Goal: Information Seeking & Learning: Learn about a topic

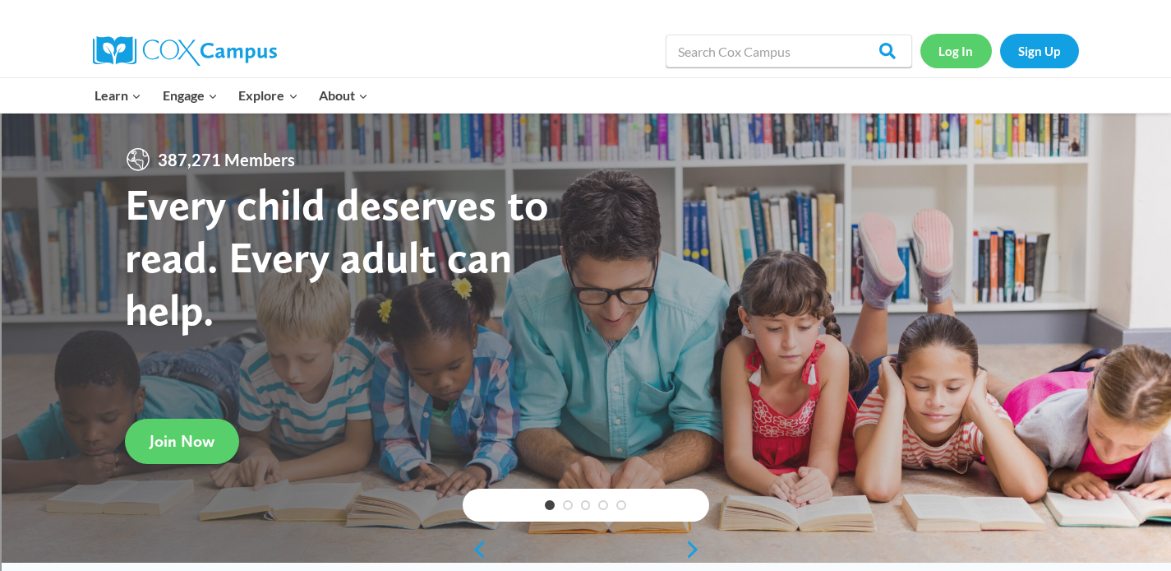
click at [959, 48] on link "Log In" at bounding box center [957, 51] width 72 height 34
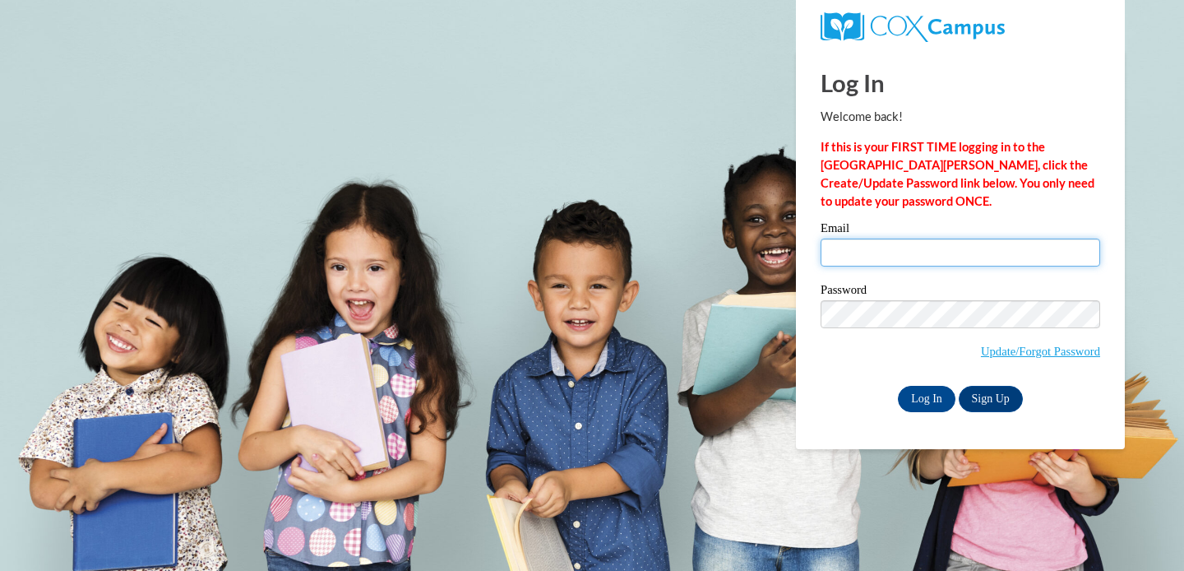
click at [860, 247] on input "Email" at bounding box center [959, 252] width 279 height 28
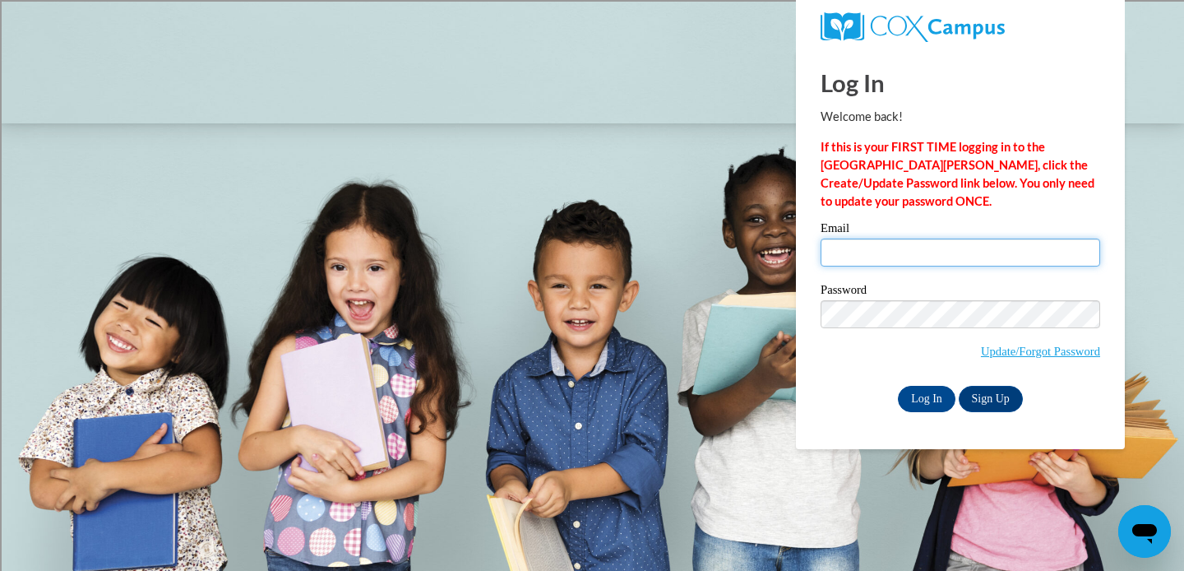
type input "bkruse@sasd.net"
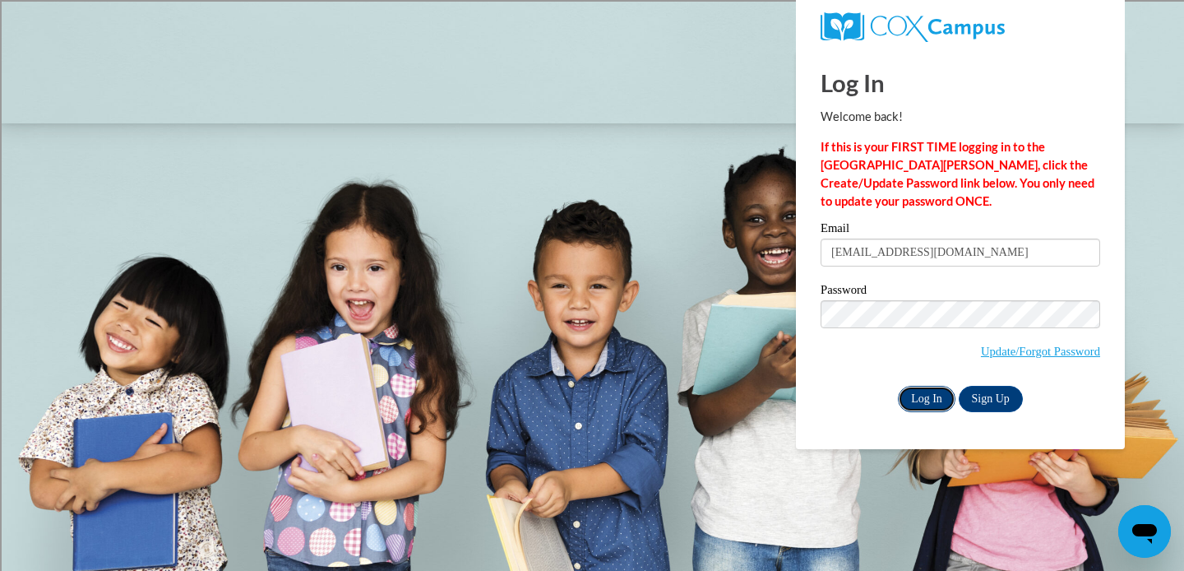
click at [919, 395] on input "Log In" at bounding box center [927, 399] width 58 height 26
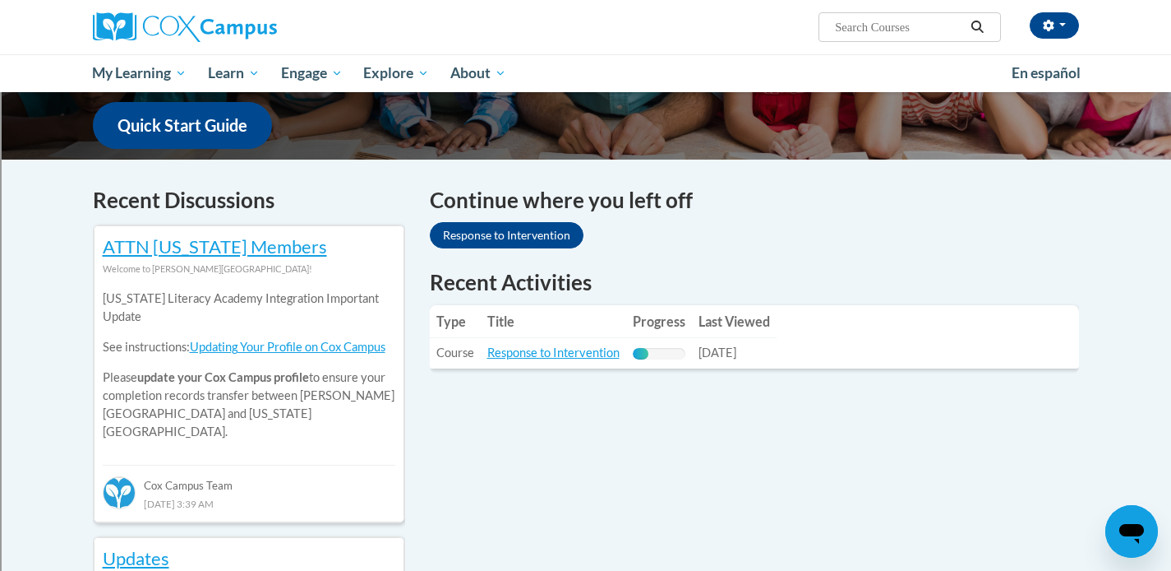
scroll to position [426, 0]
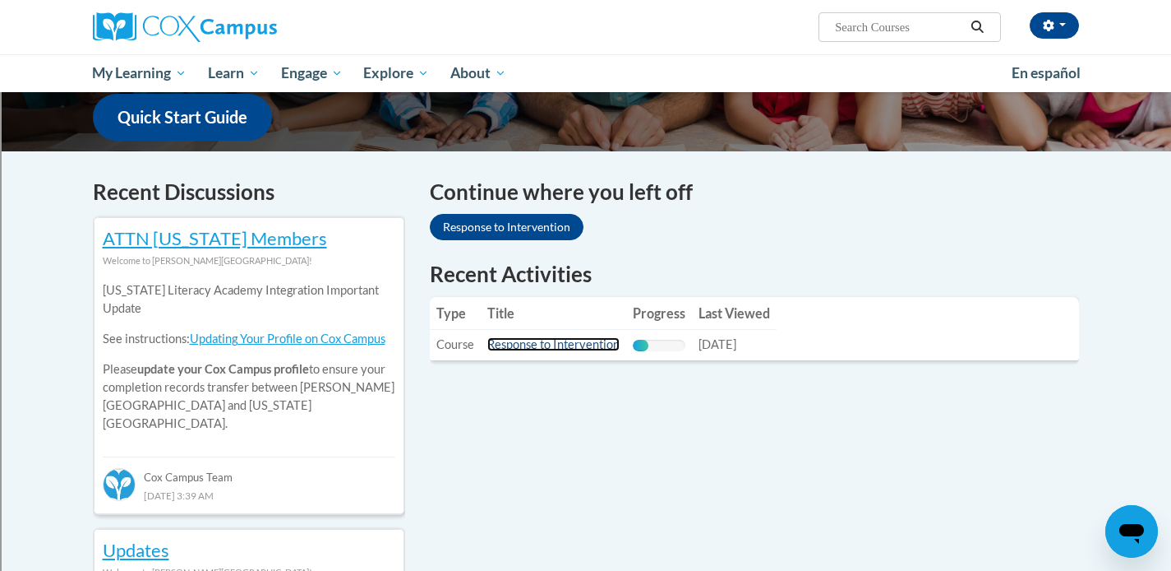
click at [522, 348] on link "Response to Intervention" at bounding box center [553, 344] width 132 height 14
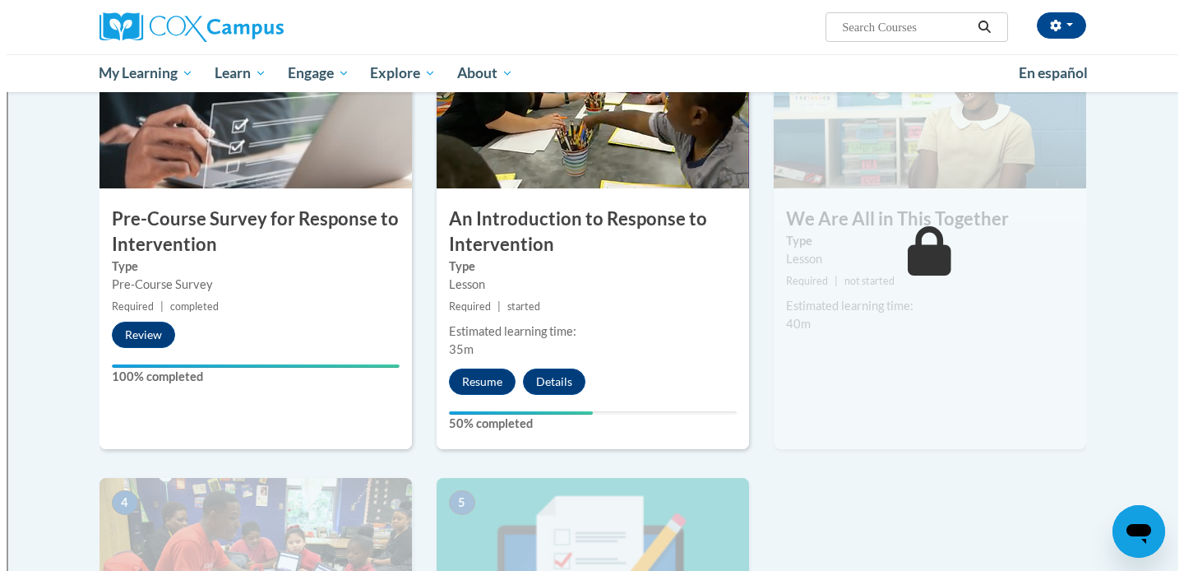
scroll to position [407, 0]
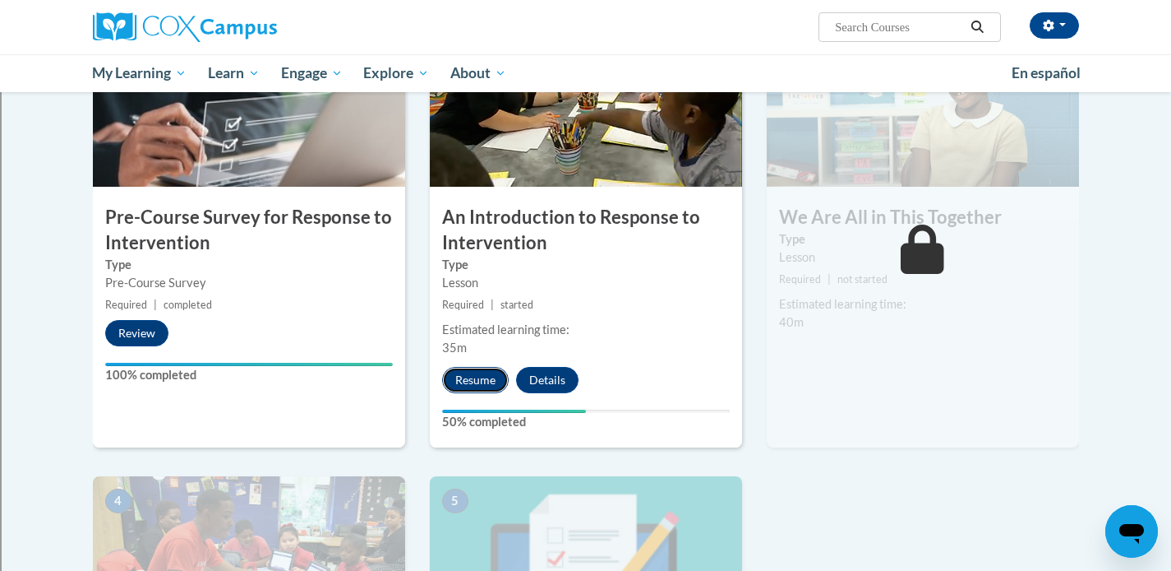
click at [471, 381] on button "Resume" at bounding box center [475, 380] width 67 height 26
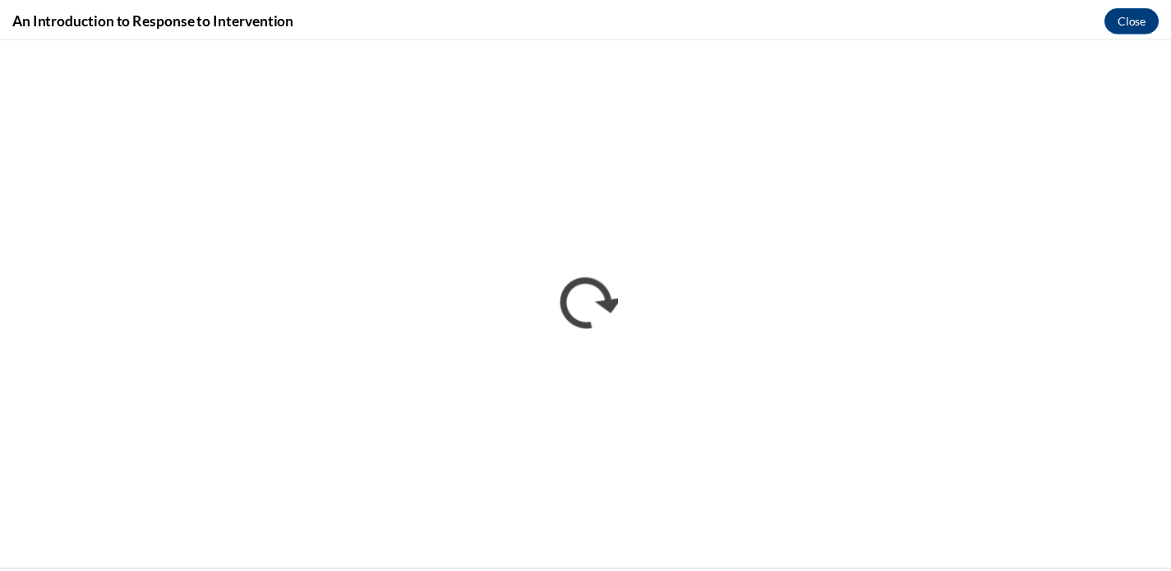
scroll to position [0, 0]
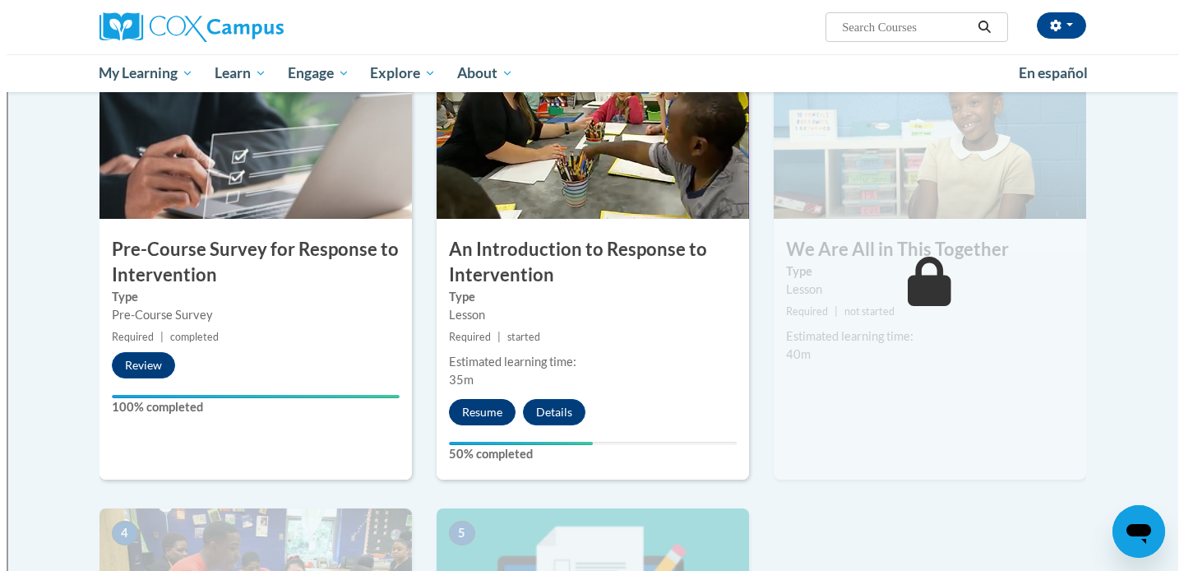
scroll to position [367, 0]
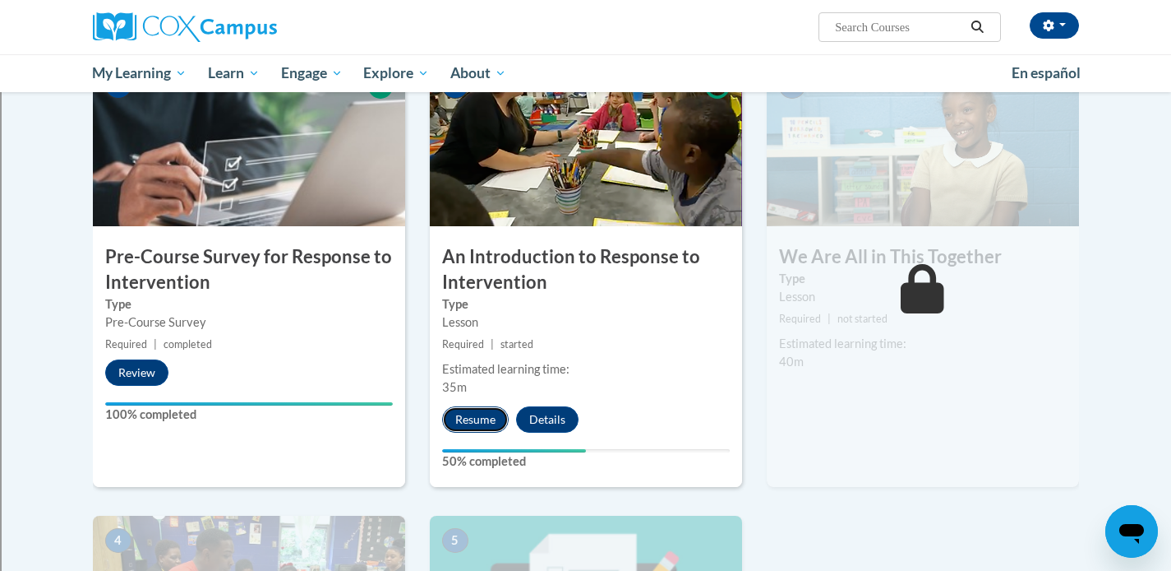
click at [478, 418] on button "Resume" at bounding box center [475, 419] width 67 height 26
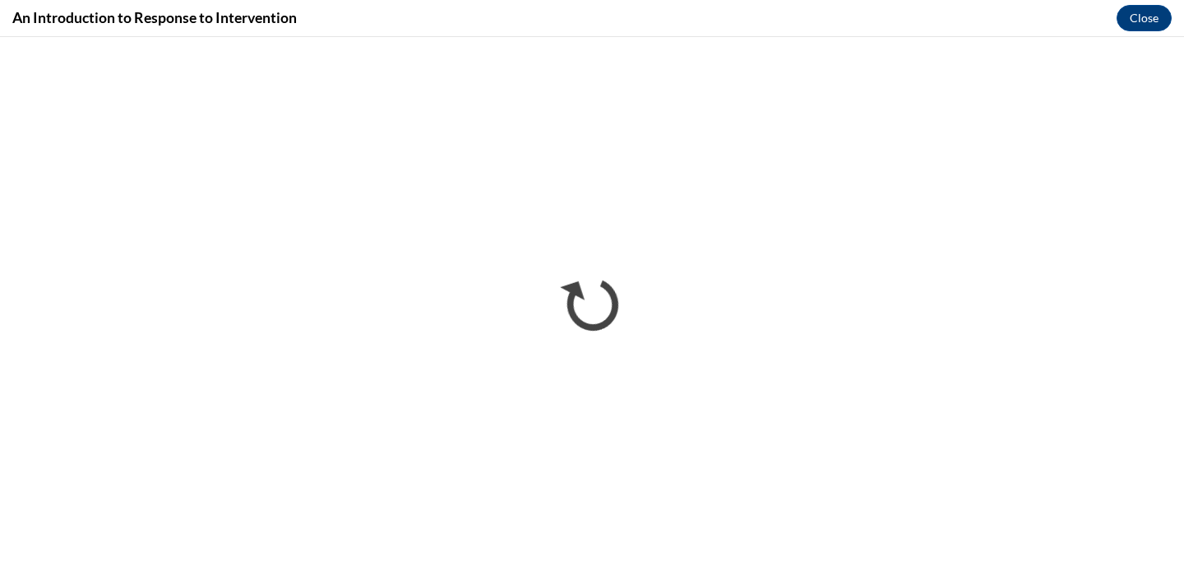
scroll to position [0, 0]
